Goal: Information Seeking & Learning: Learn about a topic

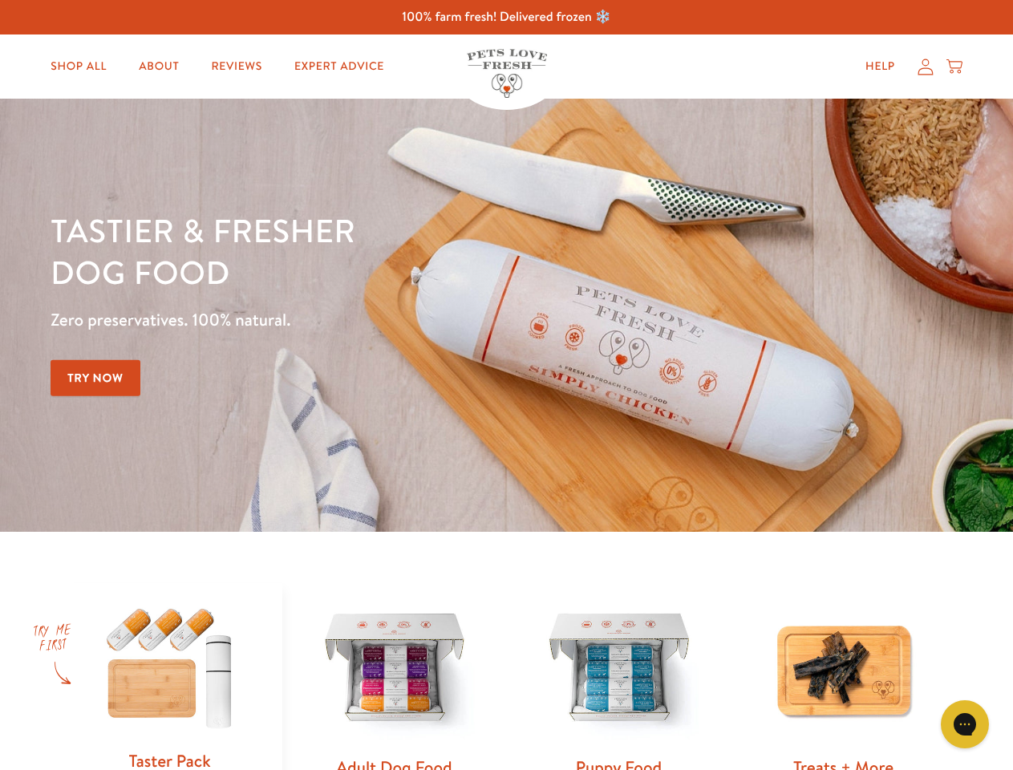
click at [506, 385] on div "Tastier & fresher dog food Zero preservatives. 100% natural. Try Now" at bounding box center [355, 315] width 608 height 212
click at [965, 724] on icon "Gorgias live chat" at bounding box center [964, 723] width 15 height 15
